Goal: Information Seeking & Learning: Learn about a topic

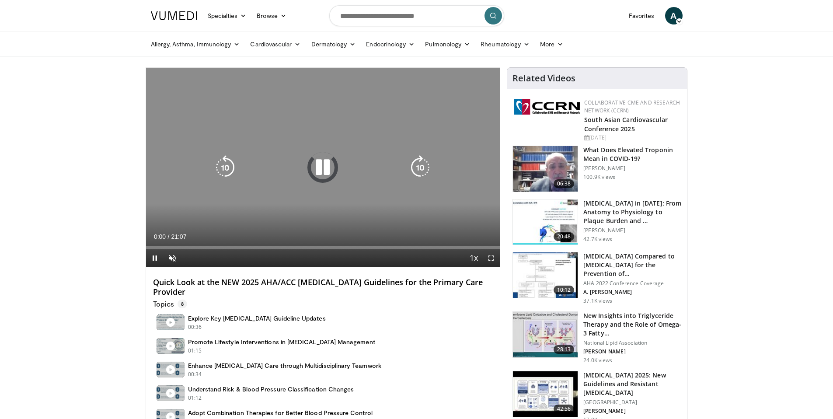
click at [323, 167] on icon "Video Player" at bounding box center [322, 167] width 24 height 24
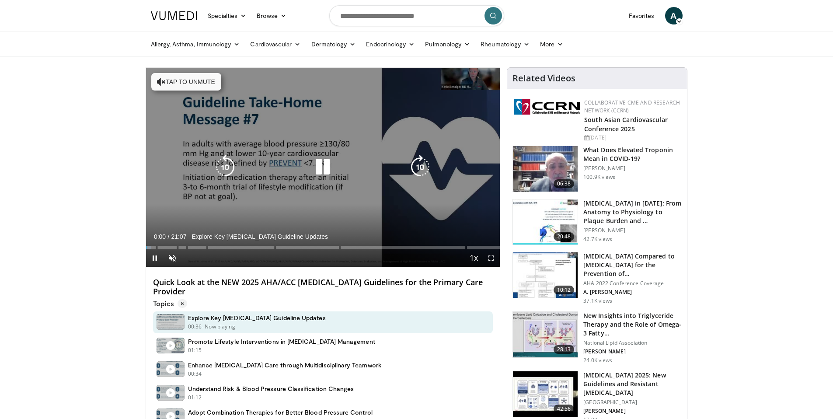
click at [319, 167] on icon "Video Player" at bounding box center [322, 167] width 24 height 24
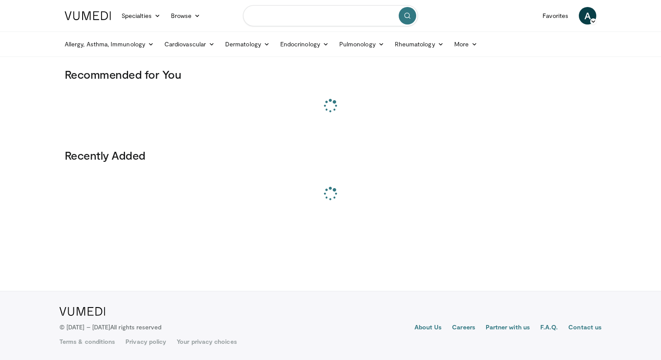
click at [321, 15] on input "Search topics, interventions" at bounding box center [330, 15] width 175 height 21
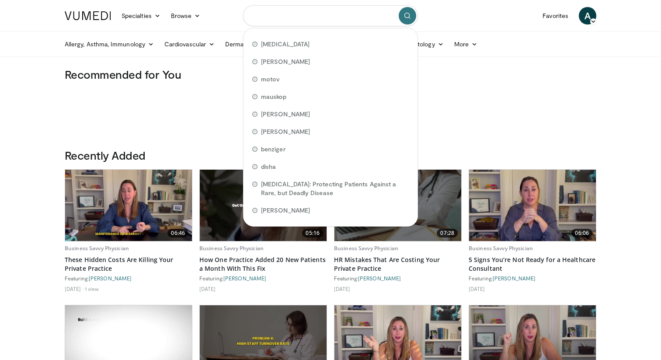
paste input "**********"
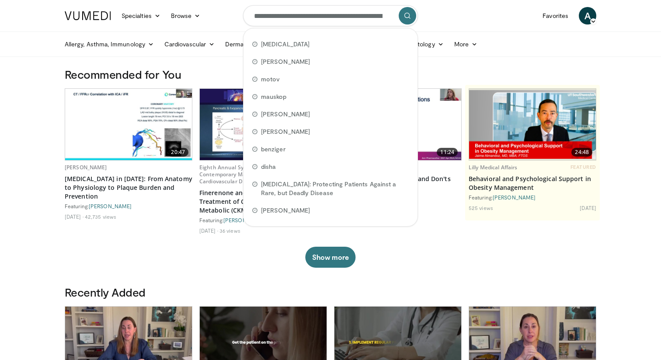
scroll to position [0, 118]
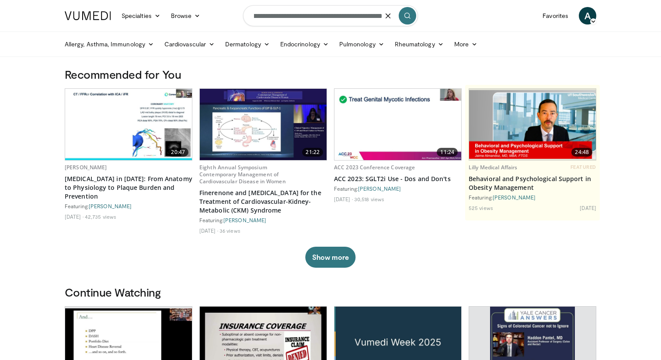
type input "**********"
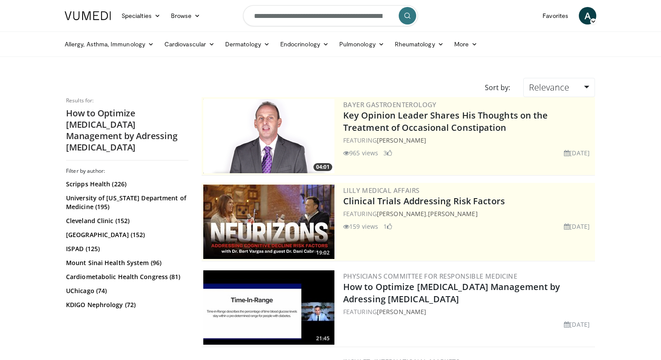
click at [322, 12] on input "**********" at bounding box center [330, 15] width 175 height 21
type input "*****"
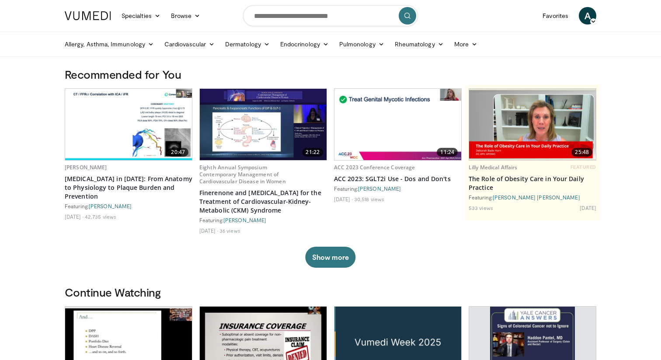
click at [107, 9] on link at bounding box center [87, 15] width 57 height 24
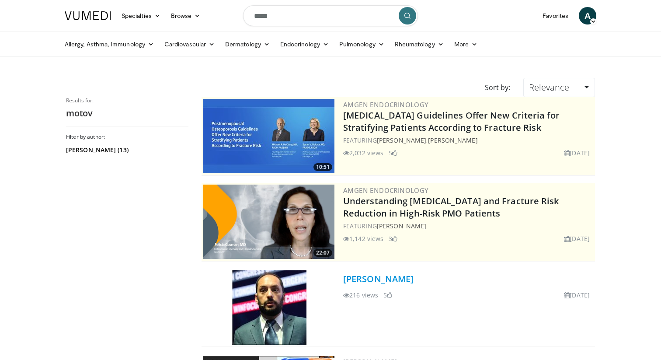
click at [354, 277] on link "[PERSON_NAME]" at bounding box center [378, 279] width 70 height 12
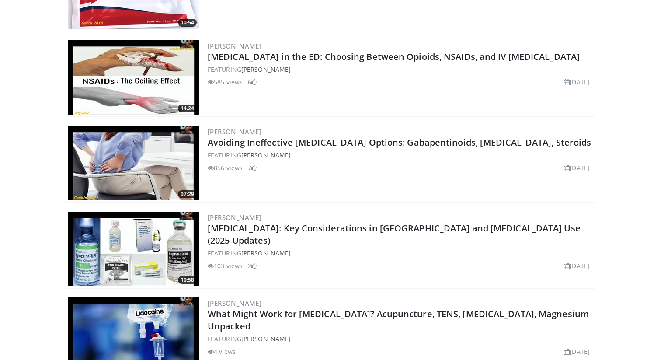
scroll to position [639, 0]
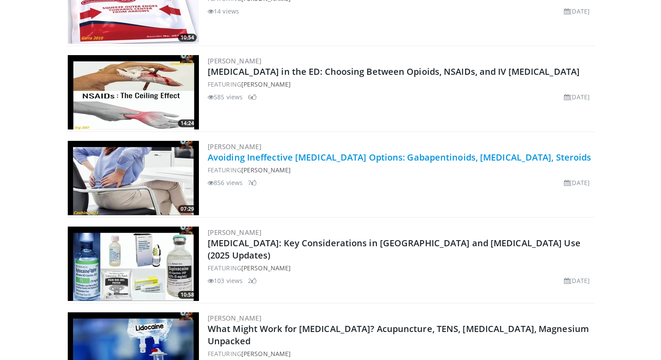
click at [301, 157] on link "Avoiding Ineffective [MEDICAL_DATA] Options: Gabapentinoids, [MEDICAL_DATA], St…" at bounding box center [400, 157] width 384 height 12
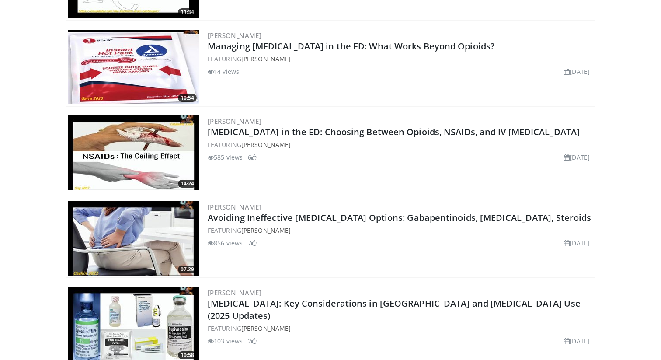
scroll to position [570, 0]
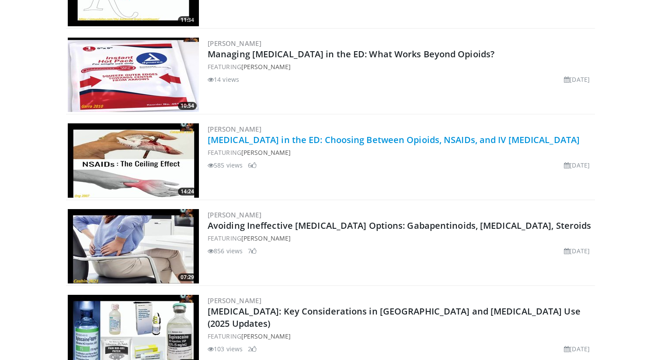
click at [344, 135] on link "Acute Pain in the ED: Choosing Between Opioids, NSAIDs, and IV Acetaminophen" at bounding box center [394, 140] width 372 height 12
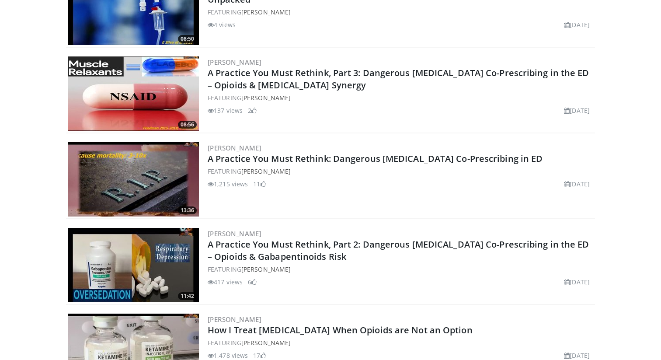
scroll to position [981, 0]
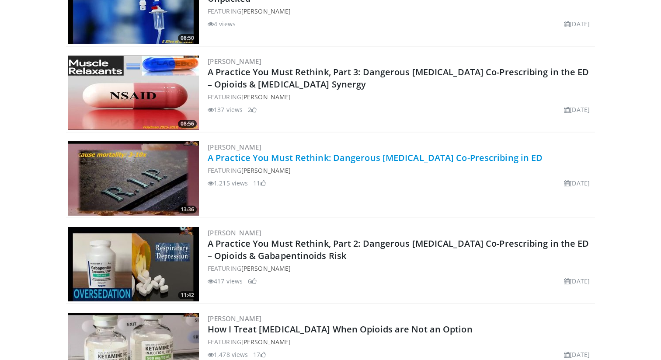
click at [345, 154] on link "A Practice You Must Rethink: Dangerous [MEDICAL_DATA] Co-Prescribing in ED" at bounding box center [375, 158] width 335 height 12
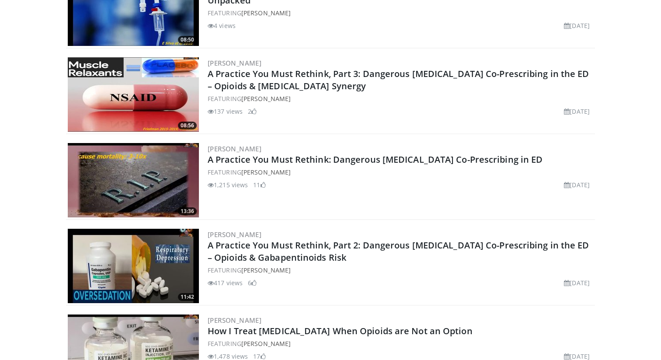
scroll to position [980, 0]
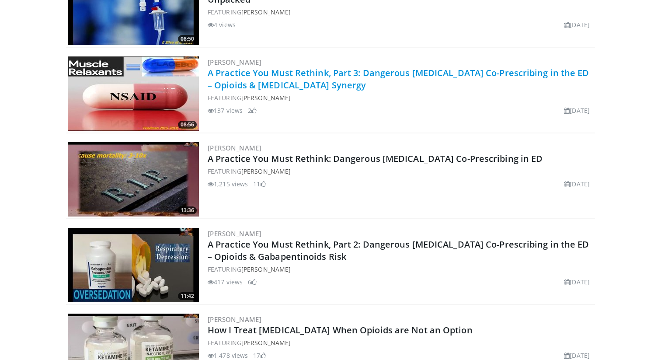
click at [388, 70] on link "A Practice You Must Rethink, Part 3: Dangerous Opioid Co-Prescribing in the ED …" at bounding box center [399, 79] width 382 height 24
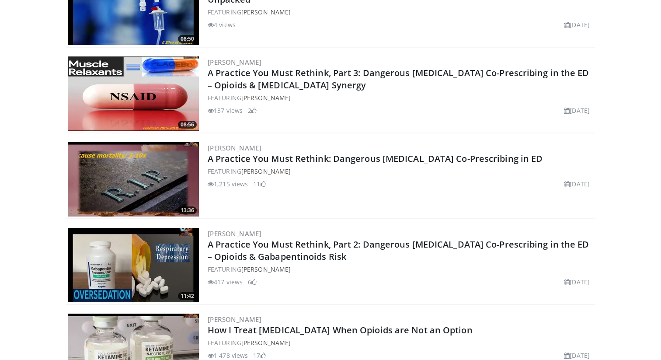
click at [341, 183] on div "1,215 views July 21, 2025 11" at bounding box center [400, 183] width 385 height 9
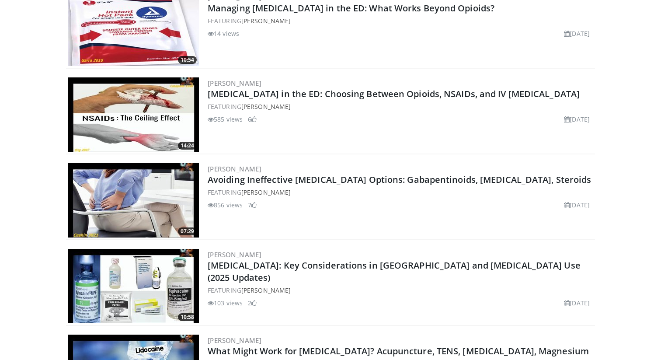
scroll to position [614, 0]
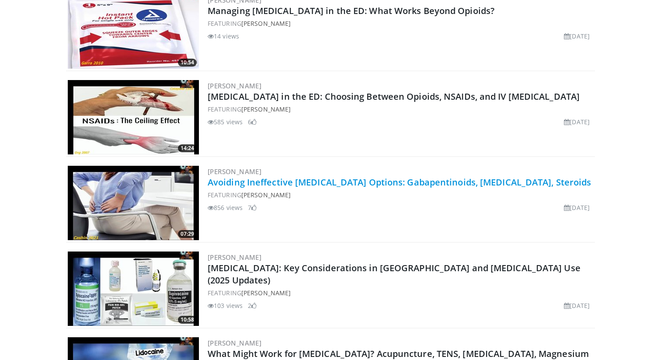
click at [360, 184] on link "Avoiding Ineffective [MEDICAL_DATA] Options: Gabapentinoids, [MEDICAL_DATA], St…" at bounding box center [400, 182] width 384 height 12
click at [323, 185] on link "Avoiding Ineffective [MEDICAL_DATA] Options: Gabapentinoids, [MEDICAL_DATA], St…" at bounding box center [400, 182] width 384 height 12
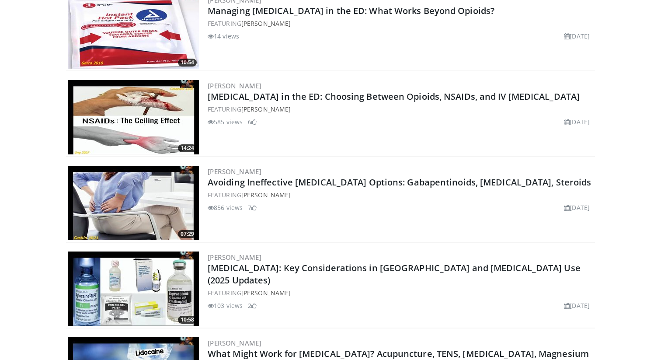
click at [16, 102] on body "Specialties Adult & Family Medicine Allergy, [MEDICAL_DATA], Immunology Anesthe…" at bounding box center [330, 272] width 661 height 1773
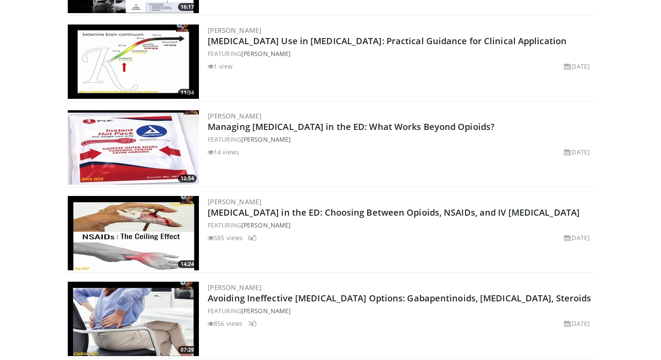
scroll to position [0, 0]
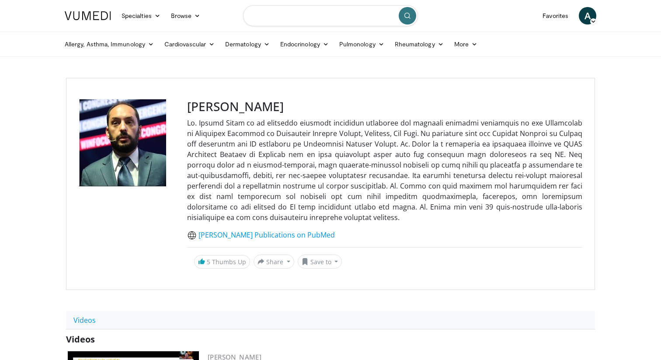
click at [275, 21] on input "Search topics, interventions" at bounding box center [330, 15] width 175 height 21
type input "******"
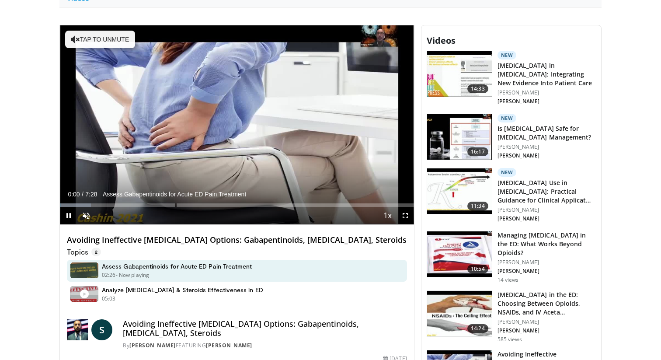
scroll to position [329, 0]
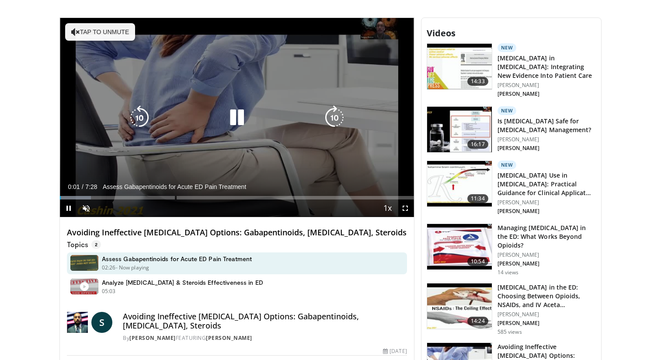
click at [229, 119] on icon "Video Player" at bounding box center [237, 117] width 24 height 24
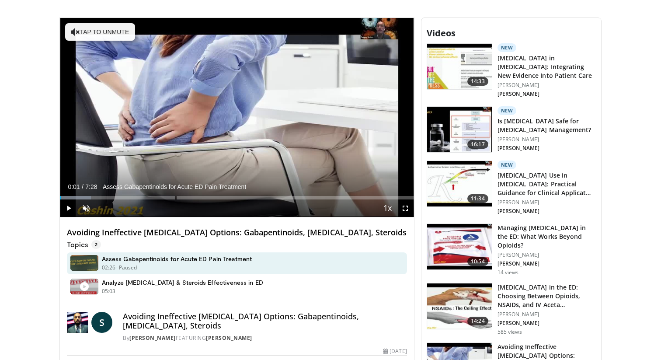
click at [30, 156] on body "Specialties Adult & Family Medicine Allergy, [MEDICAL_DATA], Immunology Anesthe…" at bounding box center [330, 366] width 661 height 1391
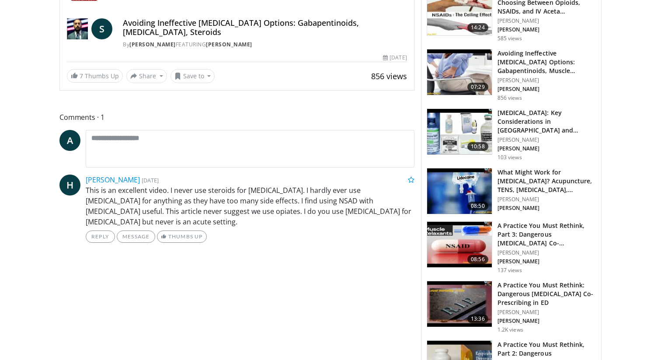
scroll to position [632, 0]
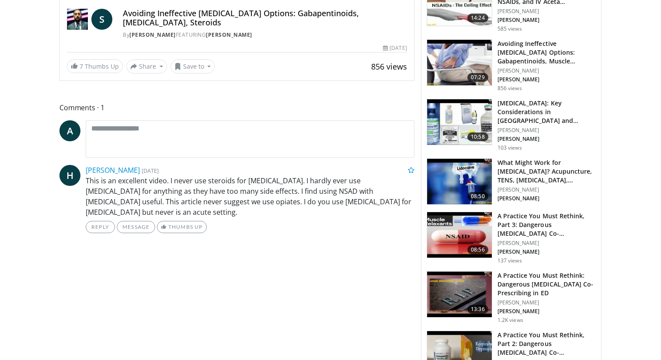
click at [258, 192] on p "This is an excellent video. I never use steroids for [MEDICAL_DATA]. I hardly e…" at bounding box center [250, 196] width 329 height 42
click at [278, 194] on p "This is an excellent video. I never use steroids for [MEDICAL_DATA]. I hardly e…" at bounding box center [250, 196] width 329 height 42
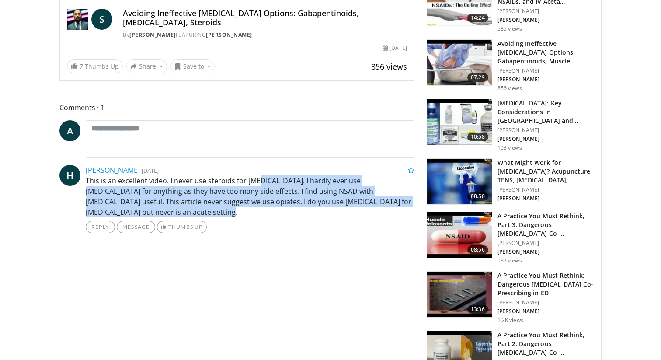
drag, startPoint x: 258, startPoint y: 180, endPoint x: 299, endPoint y: 210, distance: 51.0
click at [299, 210] on p "This is an excellent video. I never use steroids for [MEDICAL_DATA]. I hardly e…" at bounding box center [250, 196] width 329 height 42
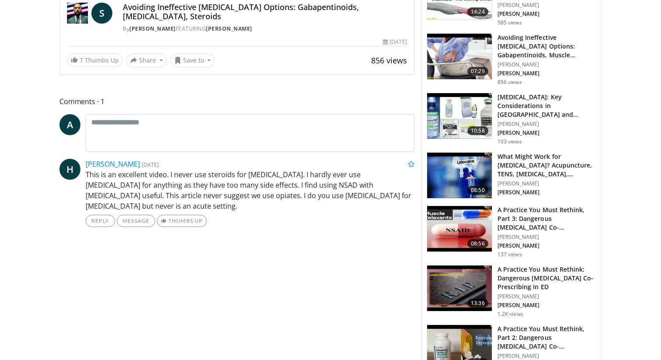
scroll to position [637, 0]
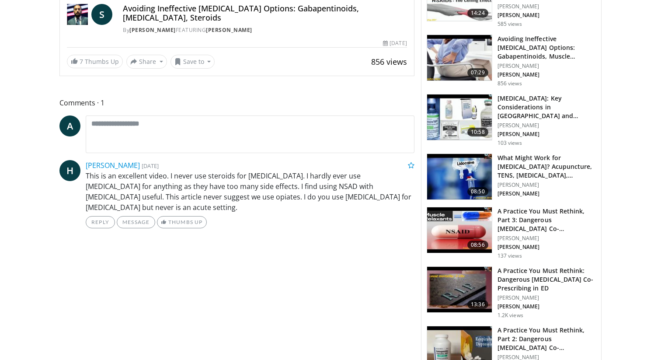
click at [287, 200] on p "This is an excellent video. I never use steroids for [MEDICAL_DATA]. I hardly e…" at bounding box center [250, 191] width 329 height 42
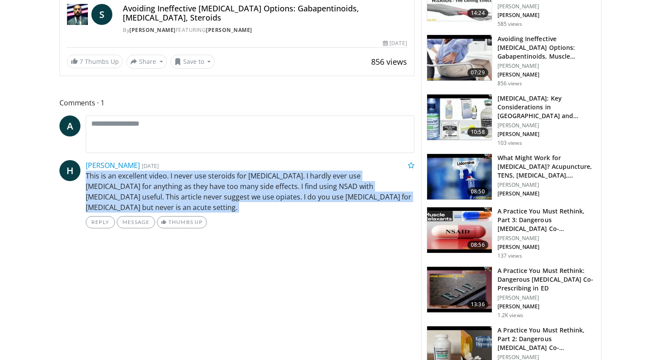
click at [287, 200] on p "This is an excellent video. I never use steroids for [MEDICAL_DATA]. I hardly e…" at bounding box center [250, 191] width 329 height 42
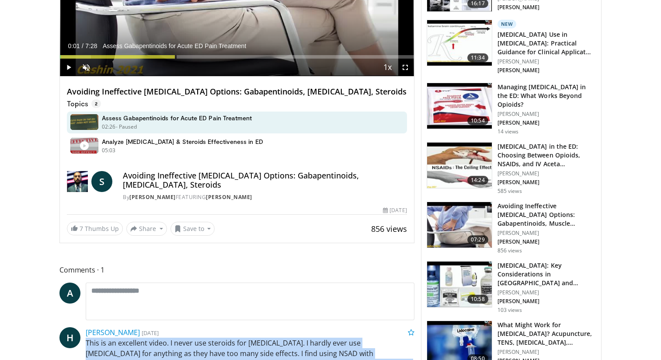
scroll to position [456, 0]
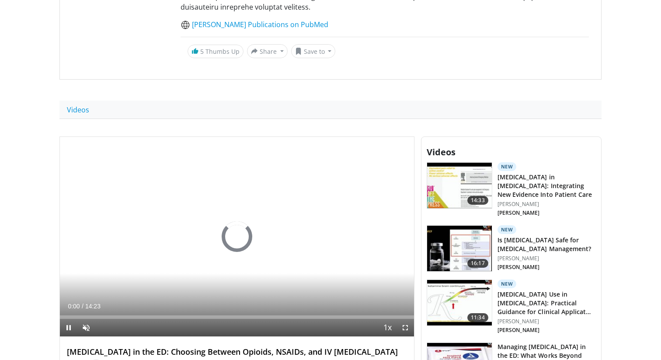
scroll to position [217, 0]
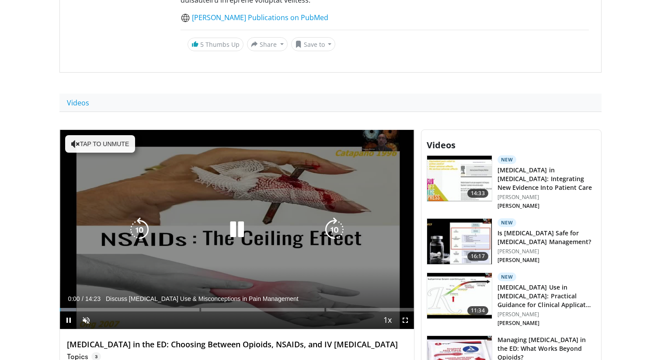
click at [236, 228] on icon "Video Player" at bounding box center [237, 229] width 24 height 24
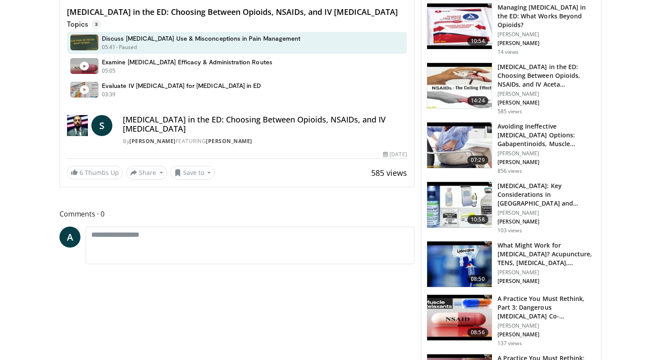
scroll to position [546, 0]
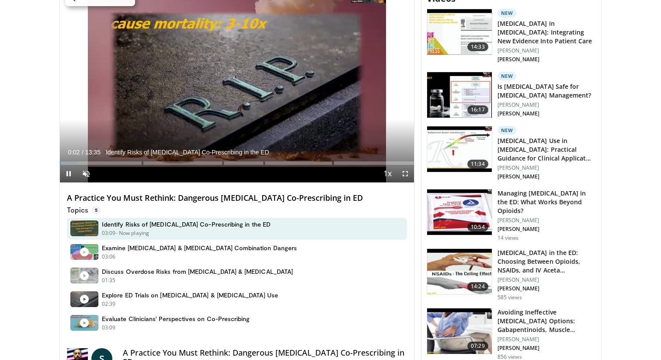
scroll to position [264, 0]
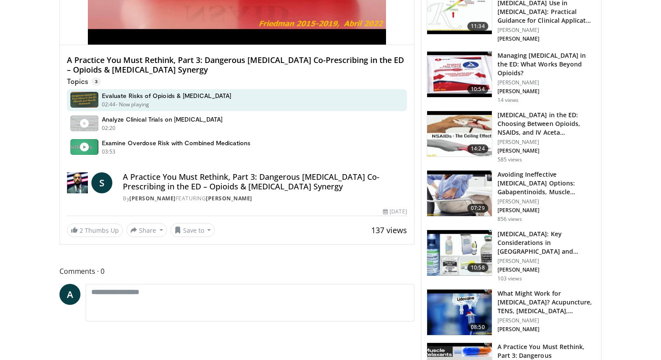
scroll to position [502, 0]
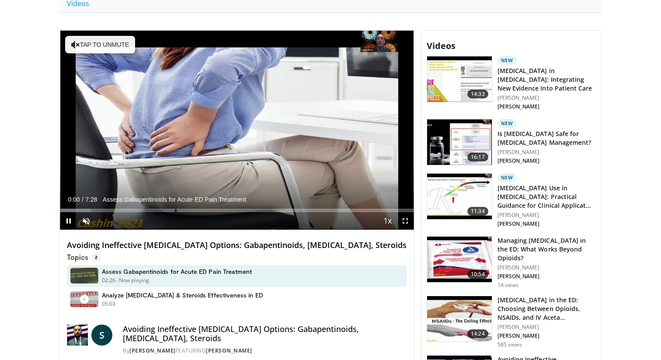
scroll to position [340, 0]
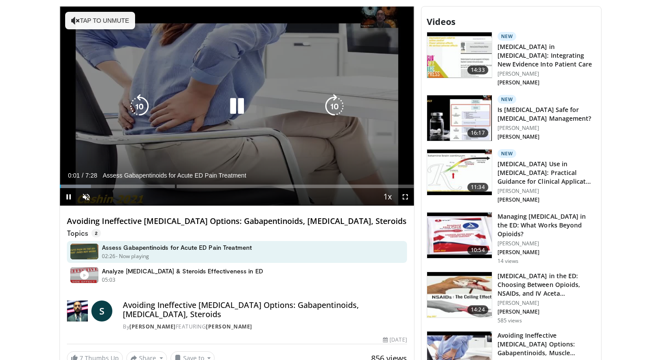
click at [236, 106] on icon "Video Player" at bounding box center [237, 106] width 24 height 24
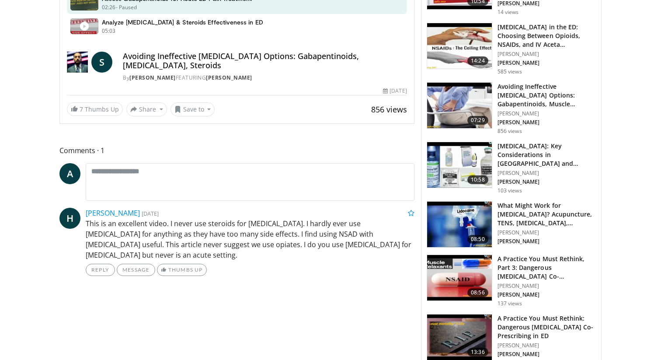
scroll to position [590, 0]
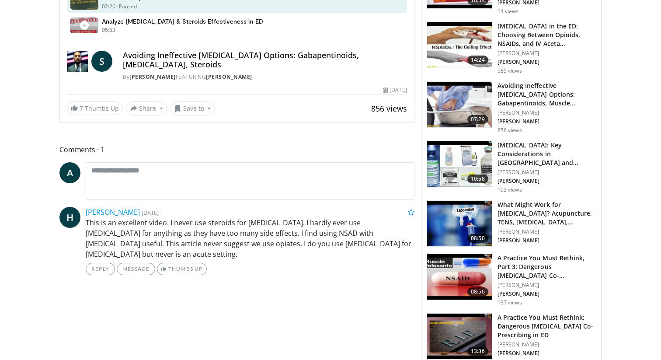
click at [292, 326] on div "**********" at bounding box center [239, 209] width 361 height 905
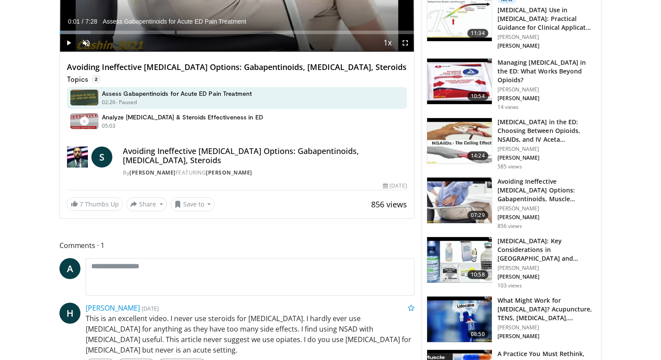
scroll to position [478, 0]
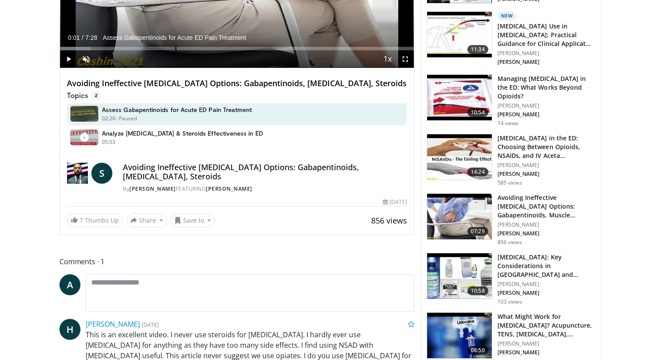
click at [90, 229] on div "**********" at bounding box center [236, 51] width 355 height 366
click at [90, 219] on link "7 Thumbs Up" at bounding box center [95, 220] width 56 height 14
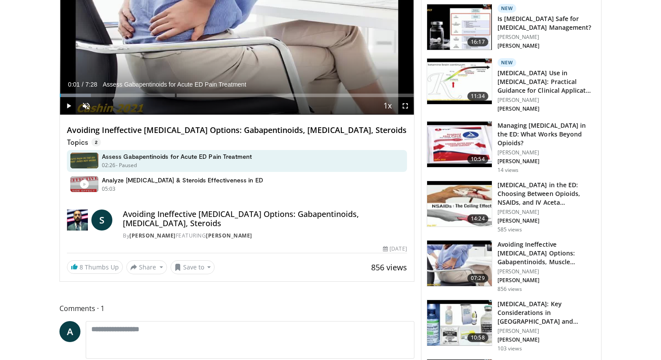
scroll to position [0, 0]
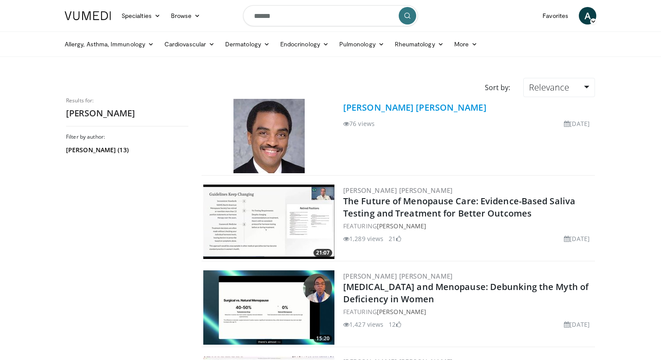
click at [365, 109] on link "Dr. Eldred B. Taylor" at bounding box center [414, 107] width 143 height 12
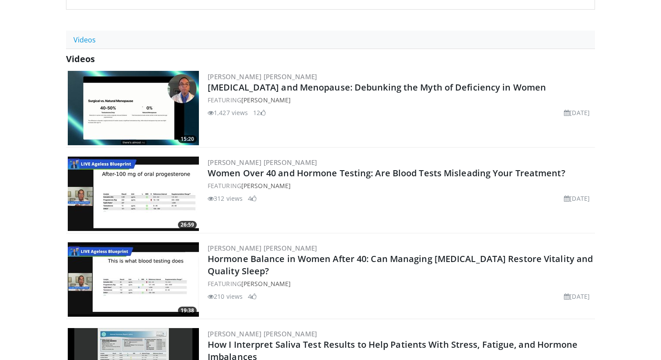
scroll to position [342, 0]
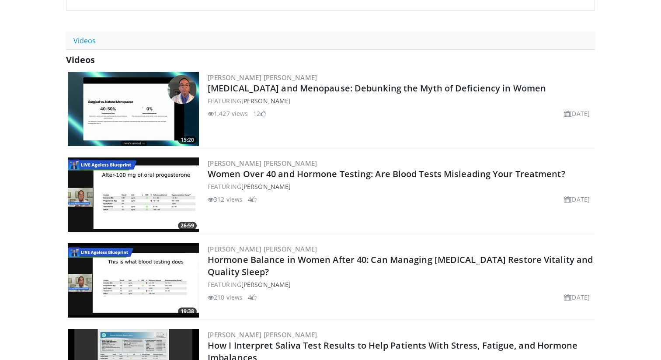
click at [311, 126] on div "[PERSON_NAME] [PERSON_NAME] [MEDICAL_DATA] and Menopause: Debunking the Myth of…" at bounding box center [400, 109] width 385 height 74
drag, startPoint x: 216, startPoint y: 113, endPoint x: 233, endPoint y: 112, distance: 16.6
click at [233, 112] on li "1,427 views" at bounding box center [228, 113] width 40 height 9
click at [291, 117] on div "1,427 views [DATE] 12" at bounding box center [400, 113] width 385 height 9
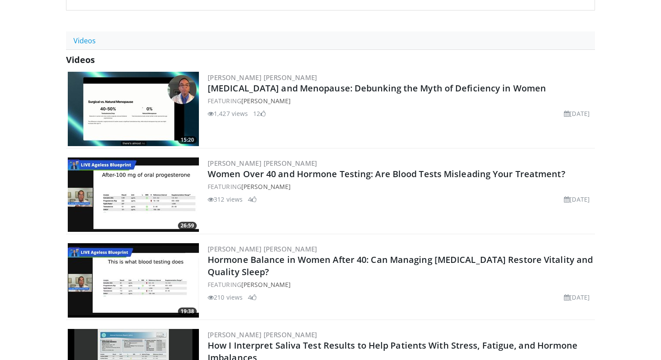
click at [327, 119] on div "[PERSON_NAME] [PERSON_NAME] [MEDICAL_DATA] and Menopause: Debunking the Myth of…" at bounding box center [400, 109] width 385 height 74
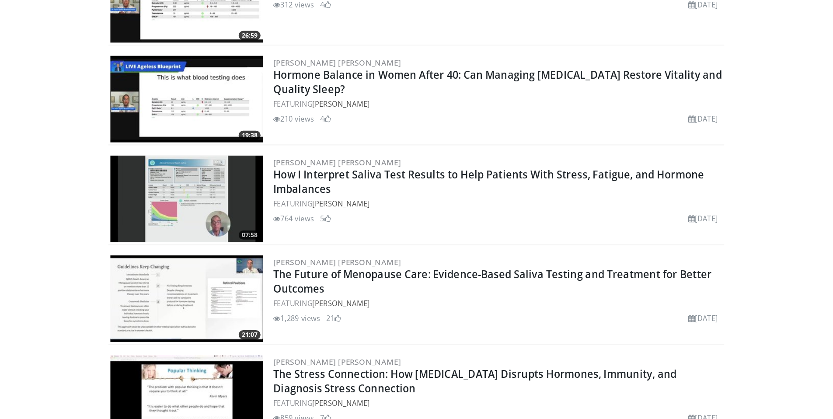
scroll to position [548, 0]
